Goal: Information Seeking & Learning: Learn about a topic

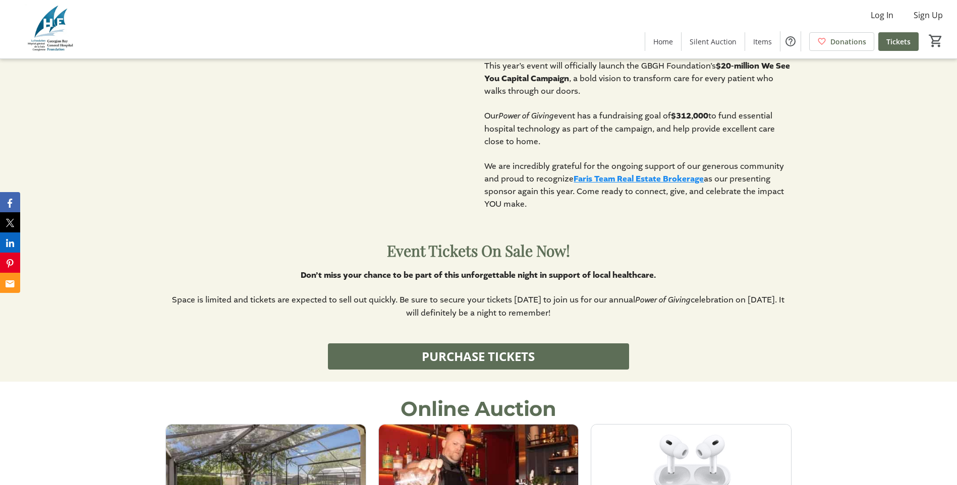
scroll to position [757, 0]
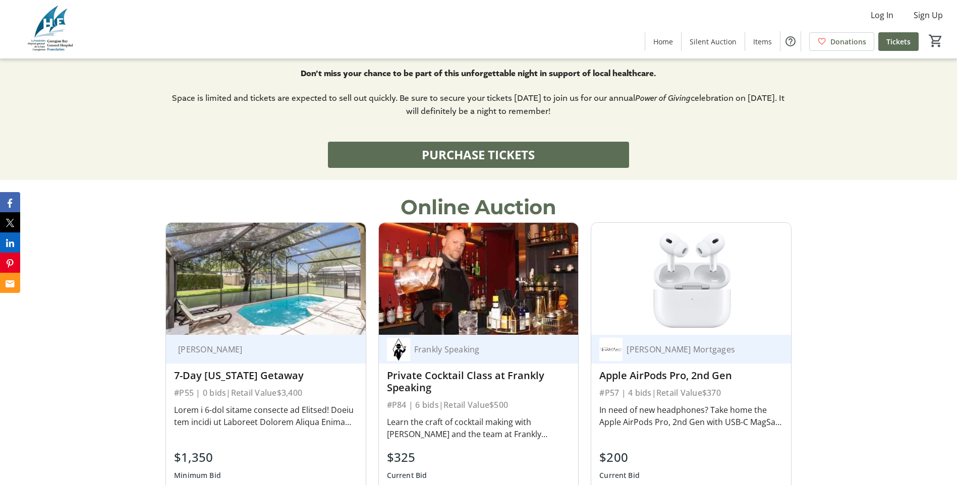
click at [471, 213] on p "Online Auction" at bounding box center [478, 207] width 155 height 30
click at [484, 207] on p "Online Auction" at bounding box center [478, 207] width 155 height 30
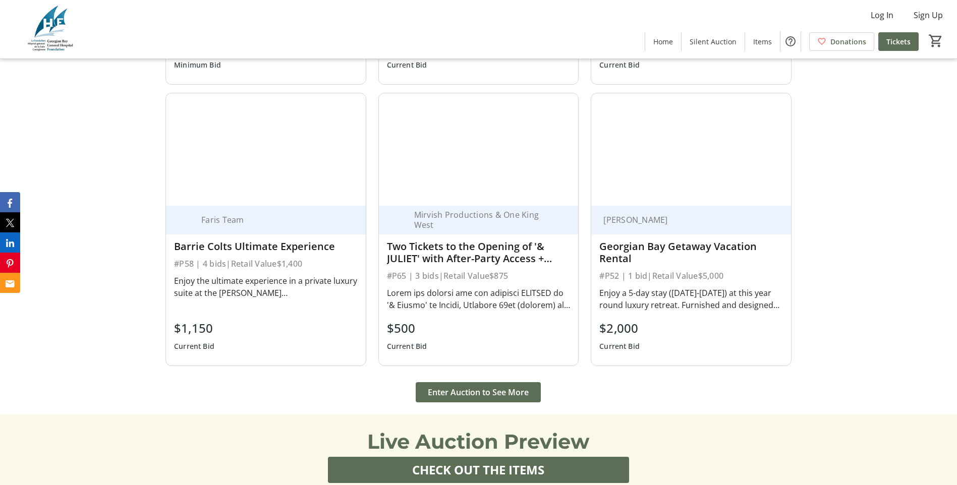
scroll to position [1261, 0]
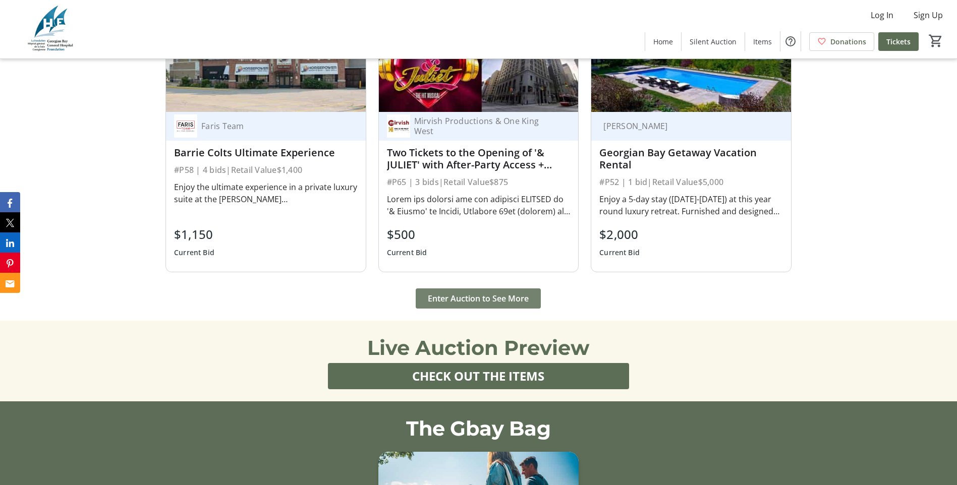
click at [476, 297] on span "Enter Auction to See More" at bounding box center [478, 299] width 101 height 12
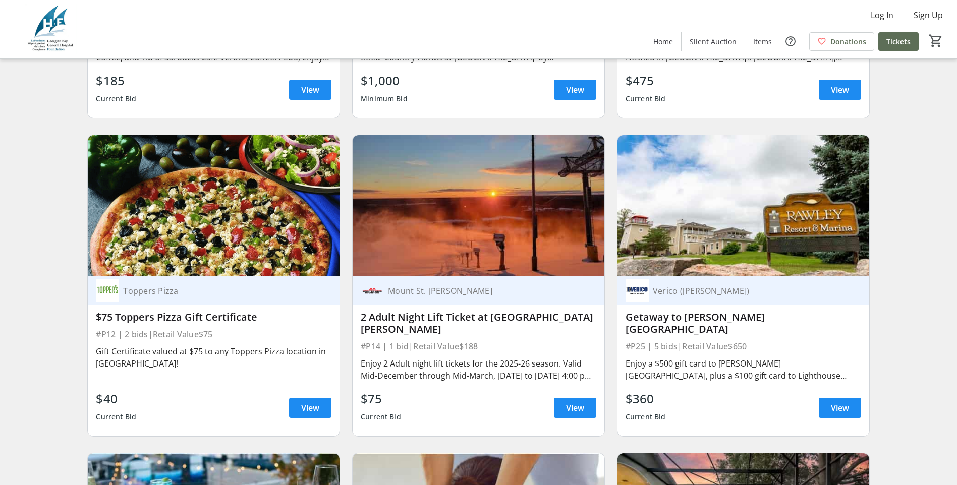
scroll to position [1715, 0]
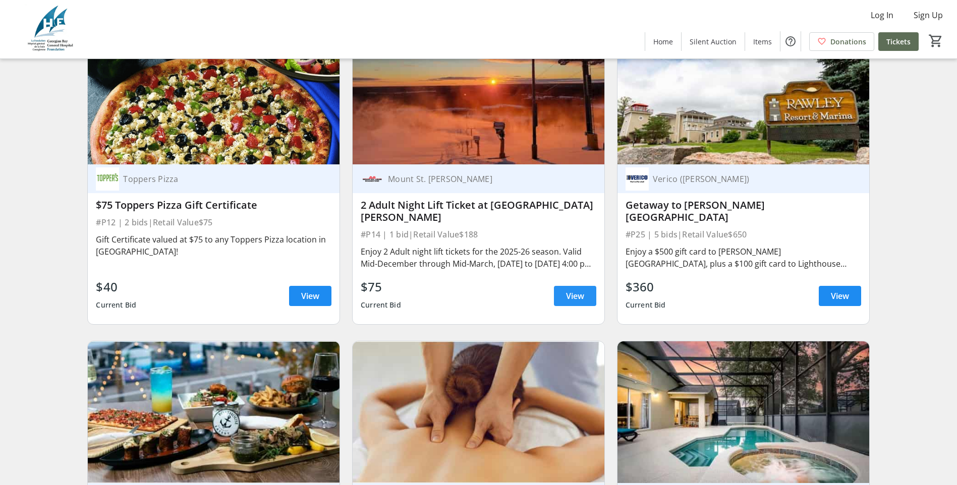
click at [582, 302] on span "View" at bounding box center [575, 296] width 18 height 12
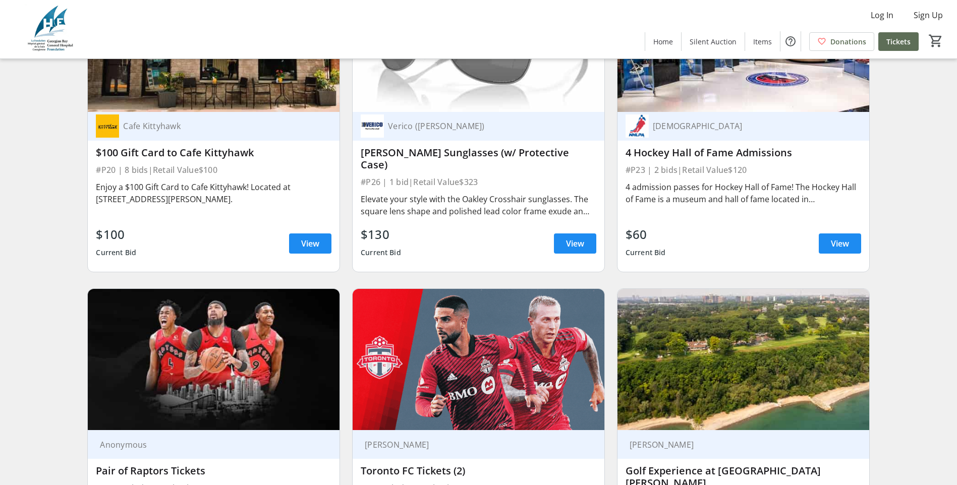
scroll to position [2724, 0]
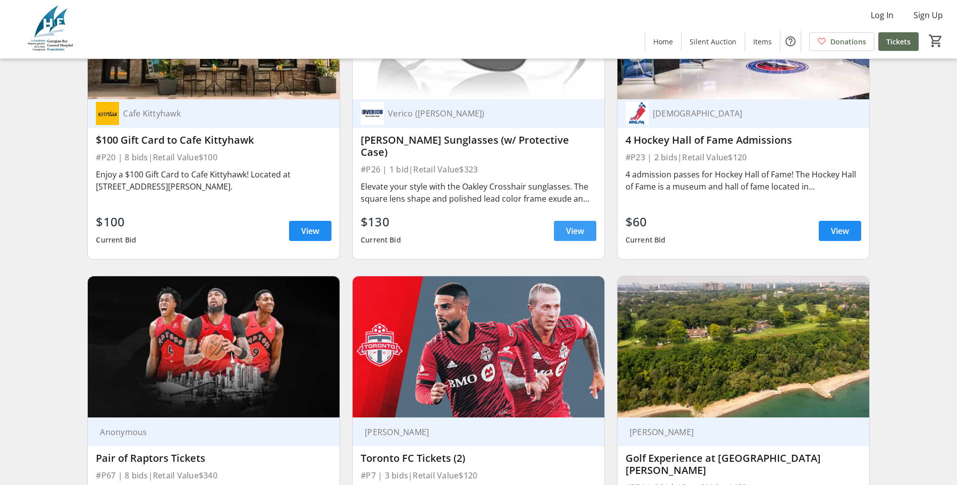
click at [562, 229] on span at bounding box center [575, 231] width 42 height 24
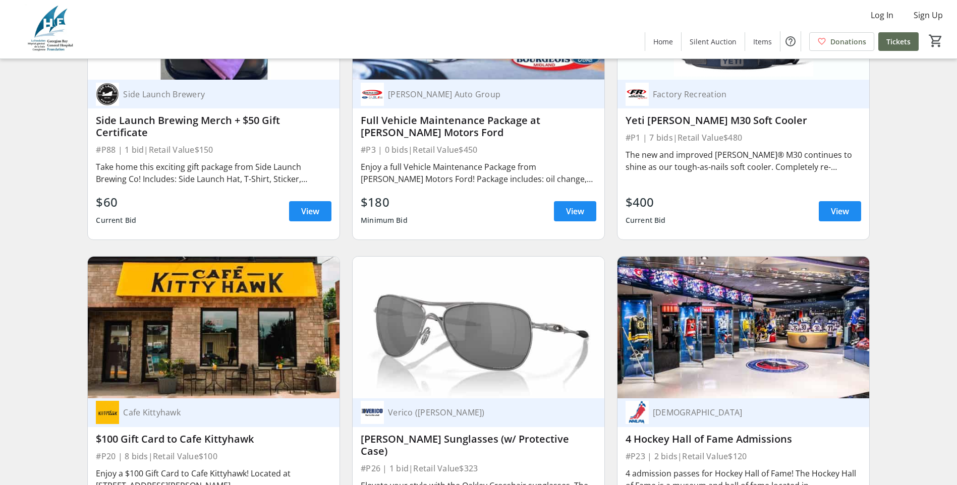
scroll to position [2573, 0]
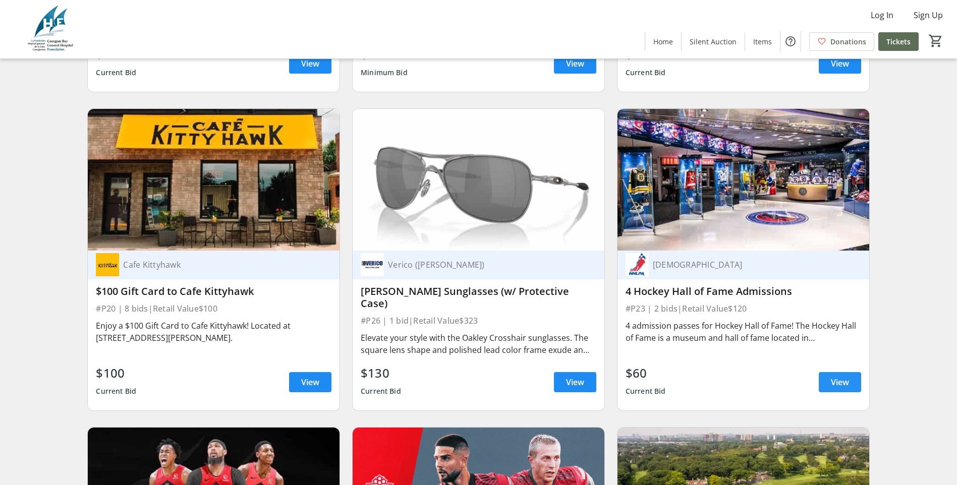
click at [833, 376] on span "View" at bounding box center [840, 382] width 18 height 12
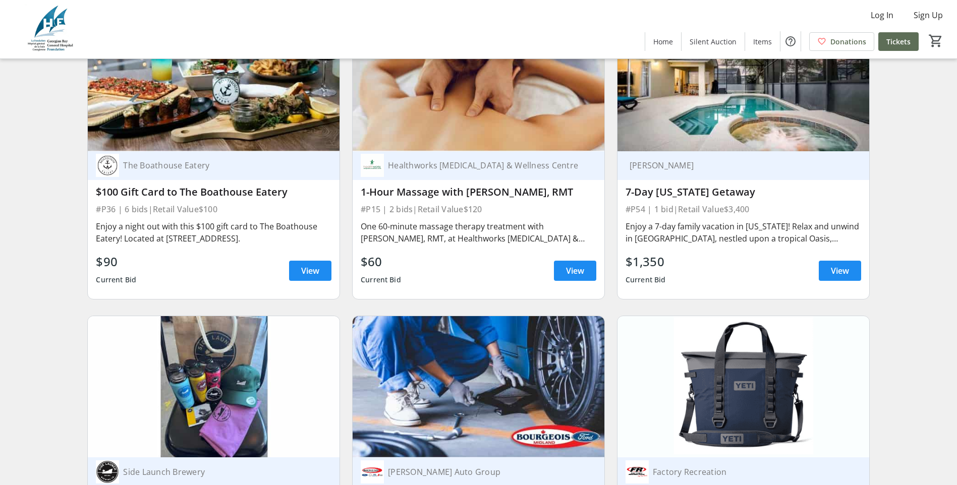
scroll to position [2018, 0]
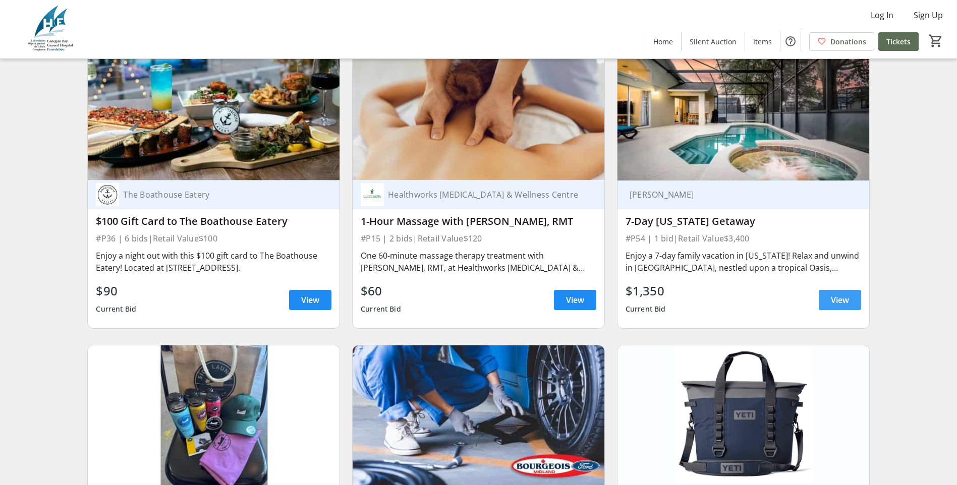
click at [831, 306] on span "View" at bounding box center [840, 300] width 18 height 12
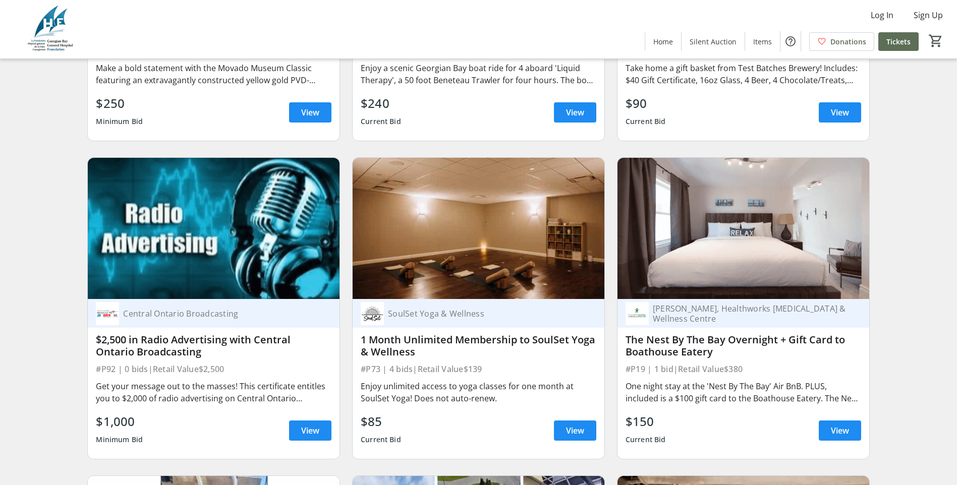
scroll to position [3582, 0]
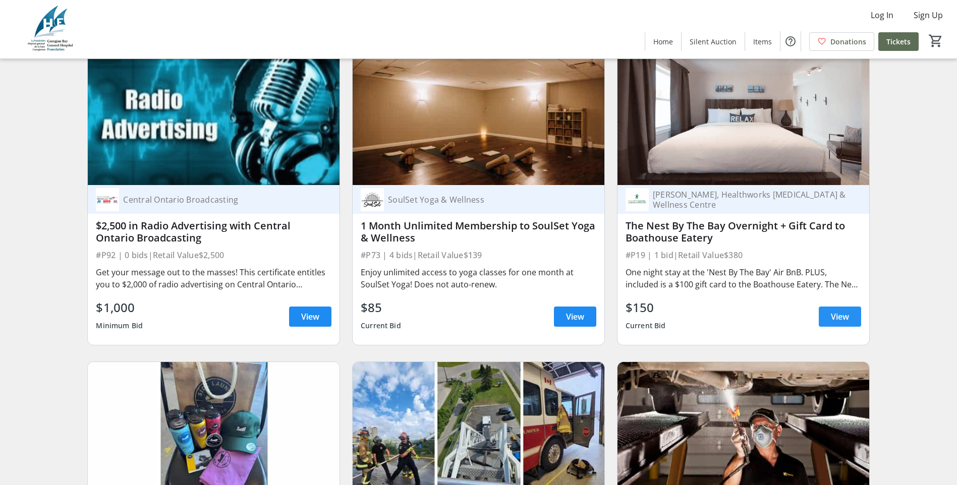
click at [832, 311] on span "View" at bounding box center [840, 317] width 18 height 12
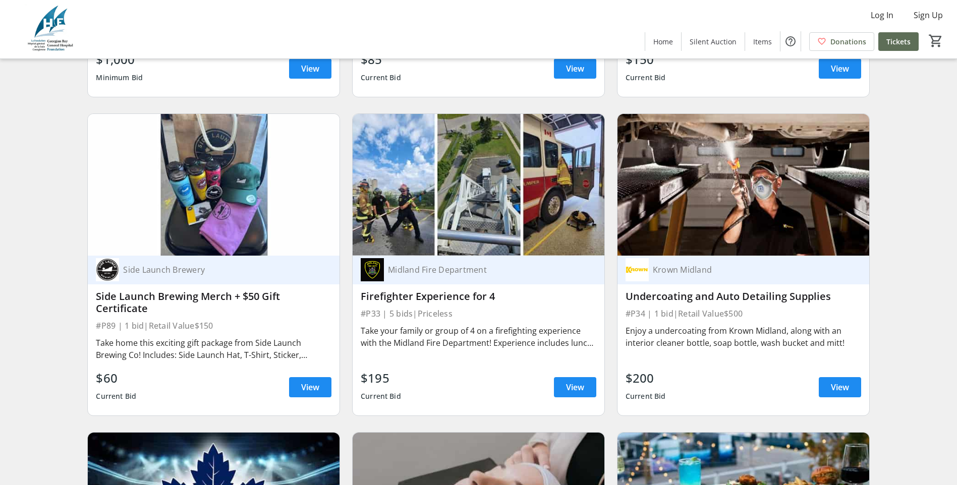
scroll to position [3834, 0]
